Goal: Transaction & Acquisition: Purchase product/service

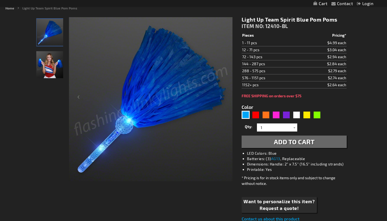
scroll to position [88, 0]
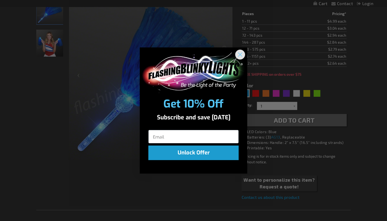
click at [239, 51] on circle "Close dialog" at bounding box center [240, 54] width 9 height 9
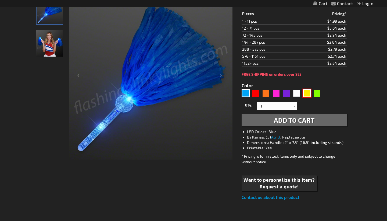
click at [308, 92] on div "Yellow" at bounding box center [307, 93] width 8 height 8
type input "5647"
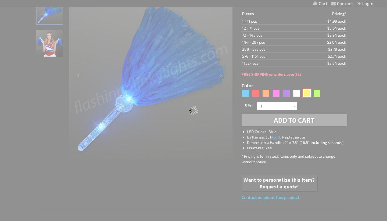
type input "12410-YL"
type input "Customize - Light Up Team Spirit Yellow Pom Poms - ITEM NO: 12410-YL"
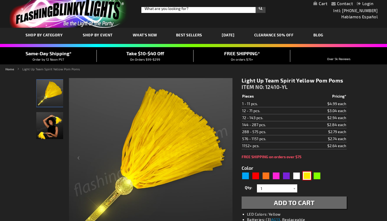
scroll to position [4, 0]
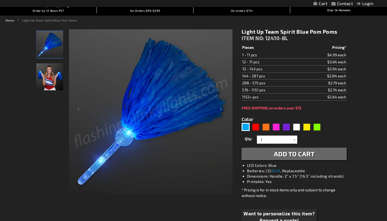
scroll to position [53, 0]
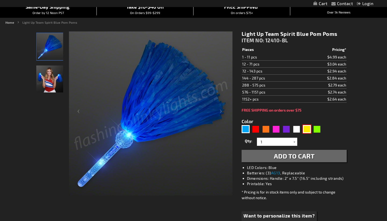
click at [308, 129] on div "Yellow" at bounding box center [307, 129] width 8 height 8
type input "5647"
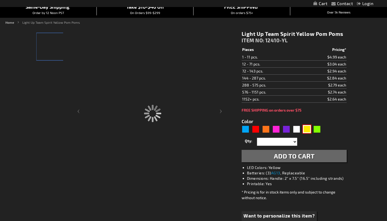
type input "12410-YL"
type input "Customize - Light Up Team Spirit Yellow Pom Poms - ITEM NO: 12410-YL"
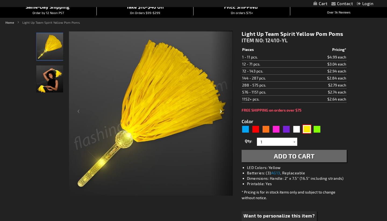
click at [219, 112] on div "Next" at bounding box center [222, 113] width 22 height 165
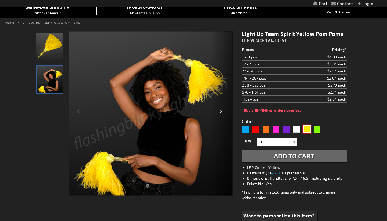
click at [219, 112] on div "Next" at bounding box center [222, 113] width 22 height 165
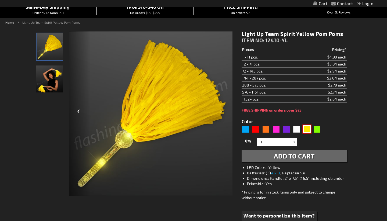
click at [80, 111] on div "Previous" at bounding box center [80, 113] width 22 height 165
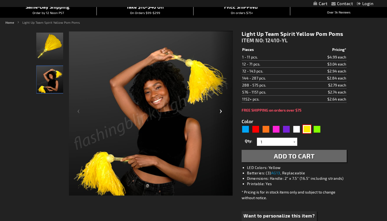
click at [219, 112] on div "Next" at bounding box center [222, 113] width 22 height 165
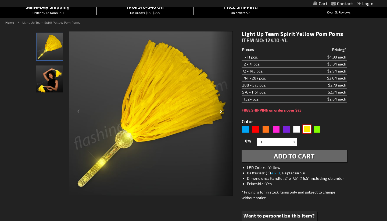
click at [219, 112] on div "Next" at bounding box center [222, 113] width 22 height 165
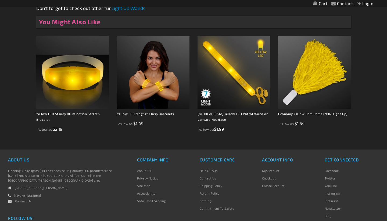
scroll to position [335, 0]
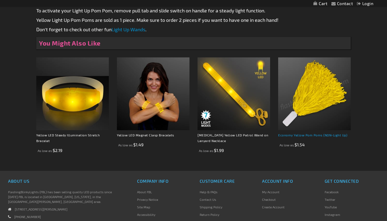
click at [305, 134] on link "Economy Yellow Pom Poms (NON-Light Up)" at bounding box center [312, 135] width 69 height 4
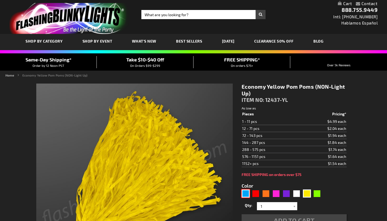
click at [246, 194] on div "Blue" at bounding box center [246, 193] width 8 height 8
type input "5629"
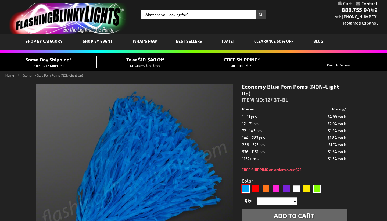
type input "12437-BL"
type input "Customize - Economy Blue Pom Poms (NON-Light Up) - ITEM NO: 12437-BL"
